Goal: Transaction & Acquisition: Purchase product/service

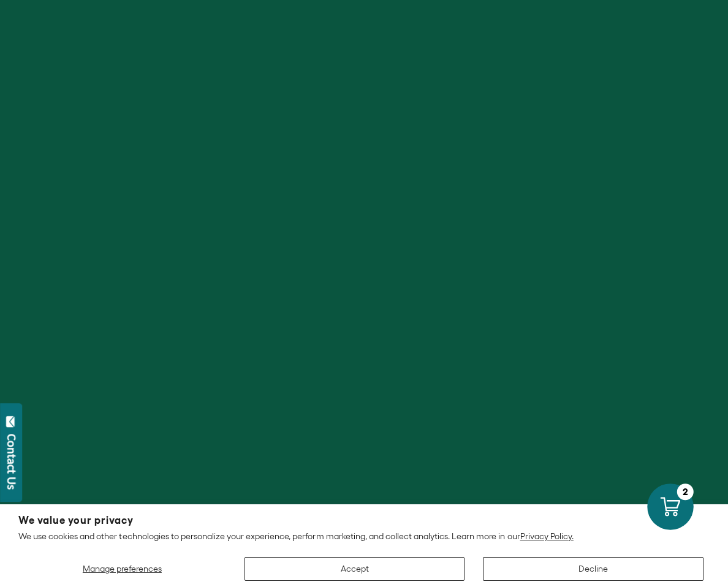
click at [670, 508] on icon at bounding box center [670, 507] width 20 height 19
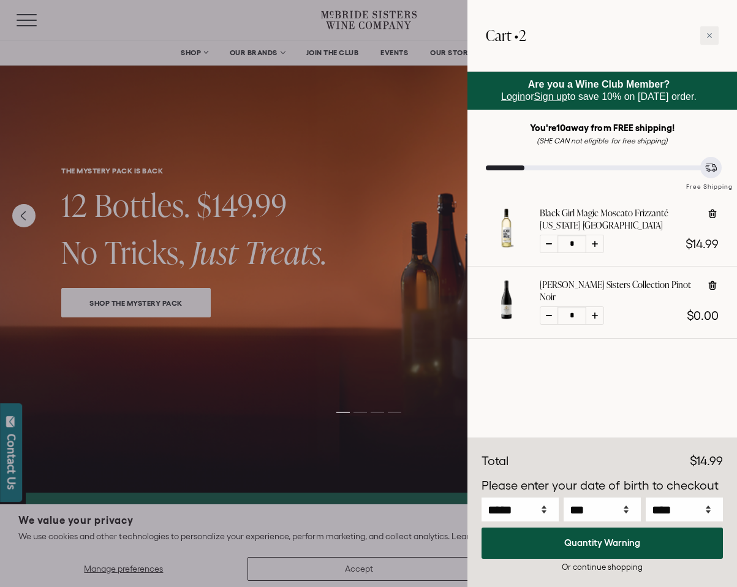
click at [623, 286] on link "[PERSON_NAME] Sisters Collection Pinot Noir" at bounding box center [619, 291] width 158 height 25
